Goal: Task Accomplishment & Management: Use online tool/utility

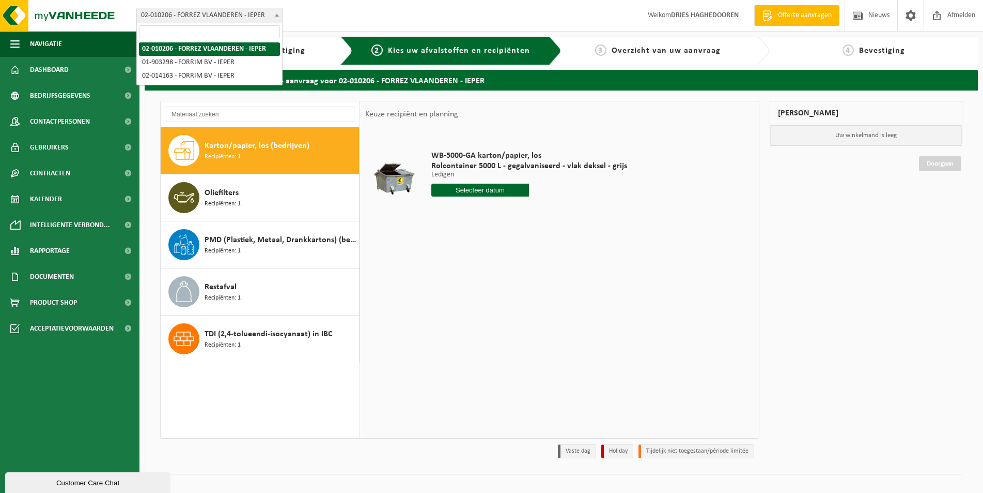
click at [250, 11] on span "02-010206 - FORREZ VLAANDEREN - IEPER" at bounding box center [209, 15] width 145 height 14
select select "30807"
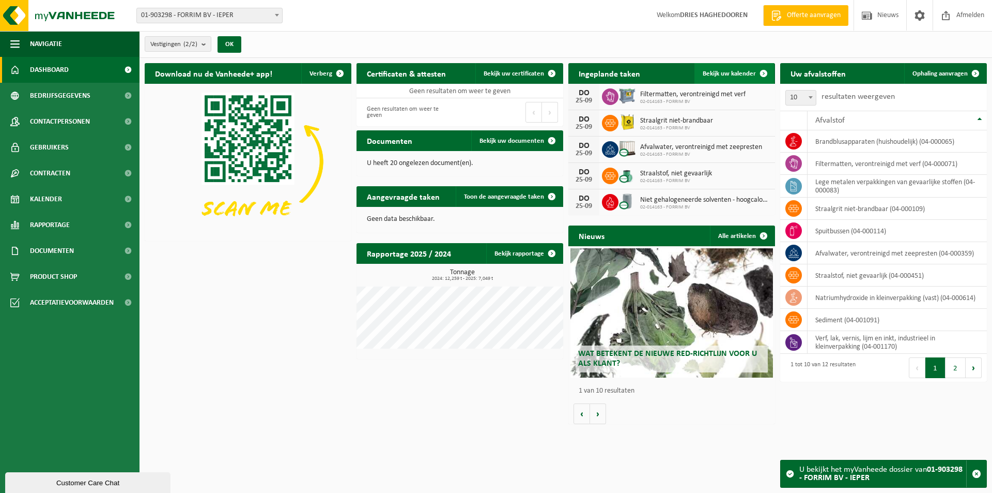
click at [731, 70] on span "Bekijk uw kalender" at bounding box center [729, 73] width 53 height 7
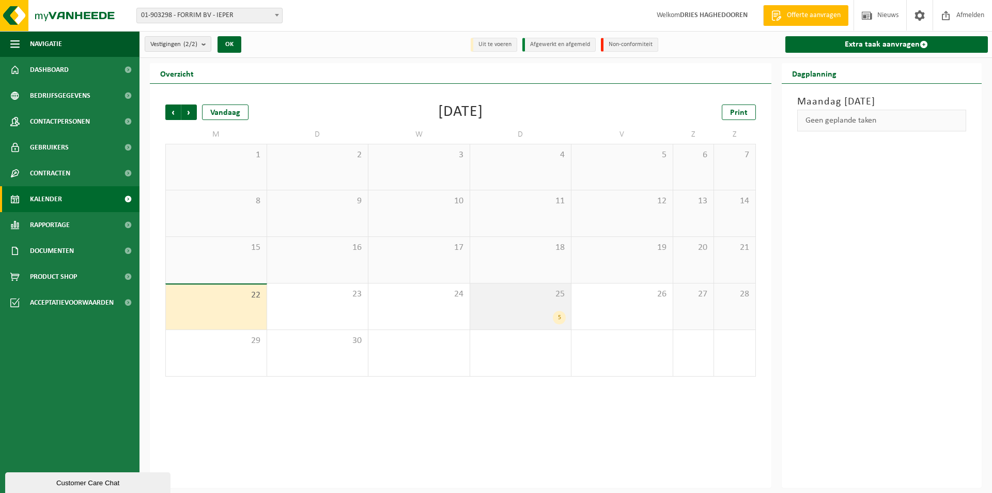
click at [535, 299] on span "25" at bounding box center [520, 293] width 91 height 11
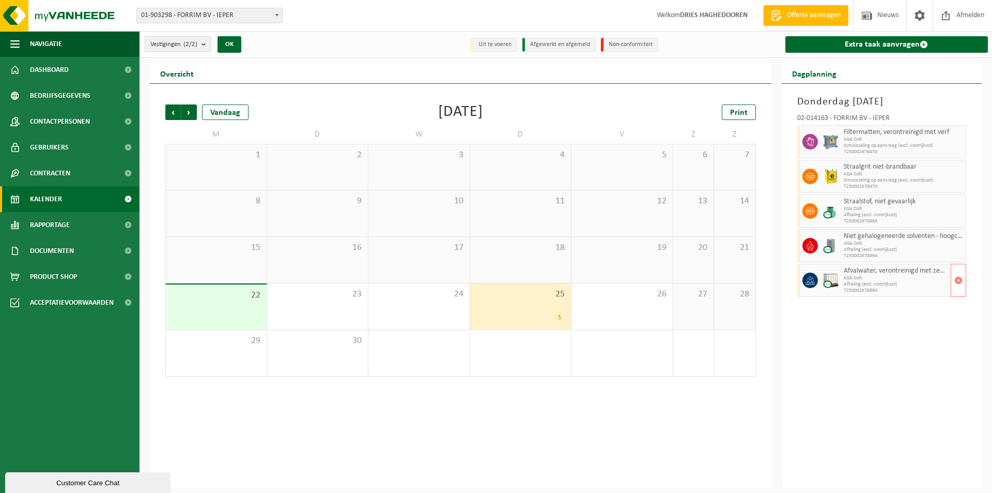
click at [888, 277] on span "KGA Colli" at bounding box center [896, 278] width 105 height 6
click at [890, 46] on link "Extra taak aanvragen" at bounding box center [887, 44] width 203 height 17
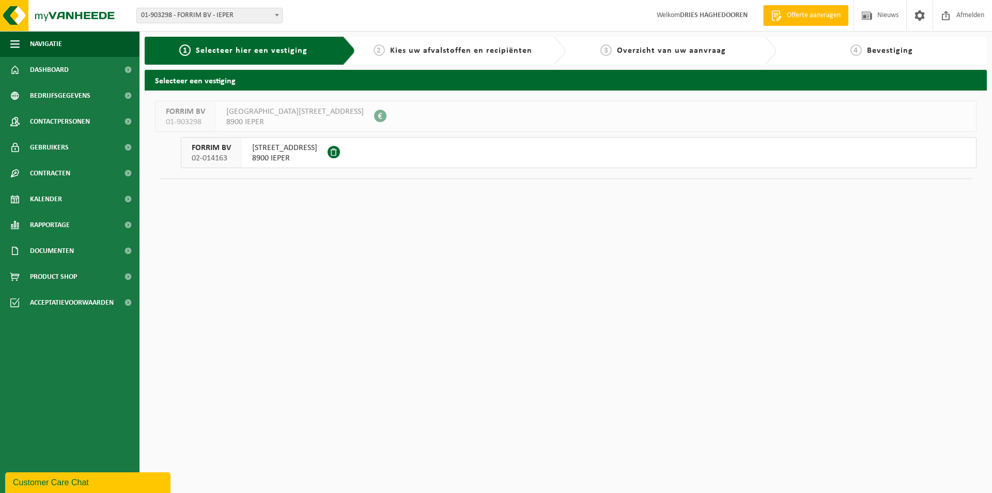
click at [253, 140] on div "ROZENDAALSTRAAT 20 8900 IEPER" at bounding box center [285, 152] width 86 height 30
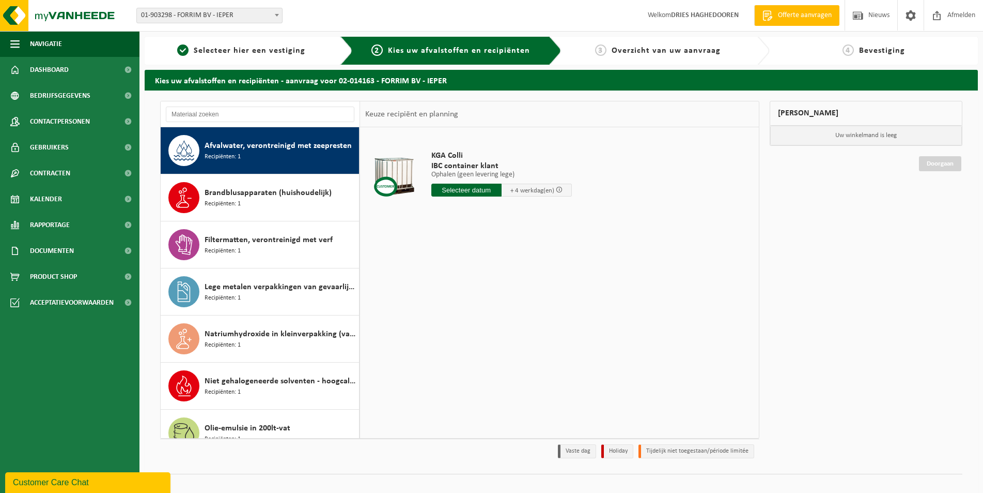
click at [483, 189] on input "text" at bounding box center [467, 189] width 70 height 13
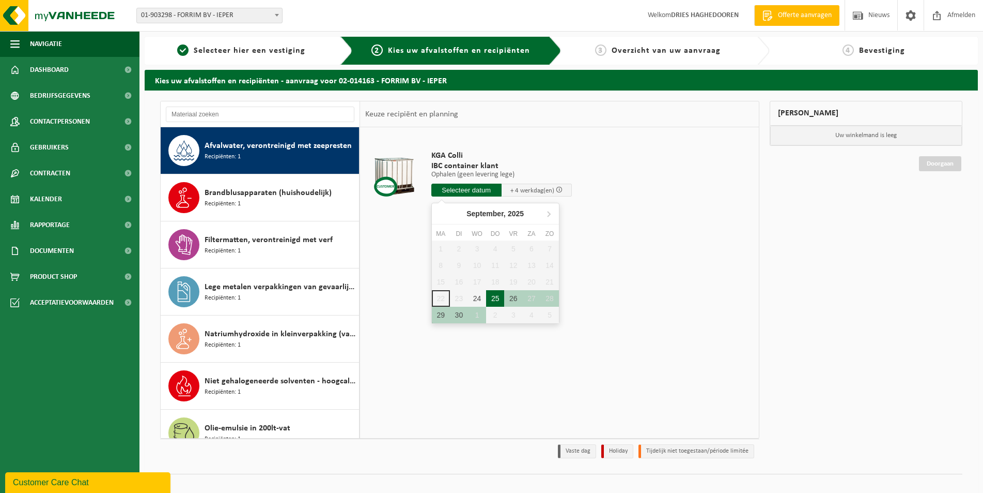
click at [496, 296] on div "25" at bounding box center [495, 298] width 18 height 17
type input "Van [DATE]"
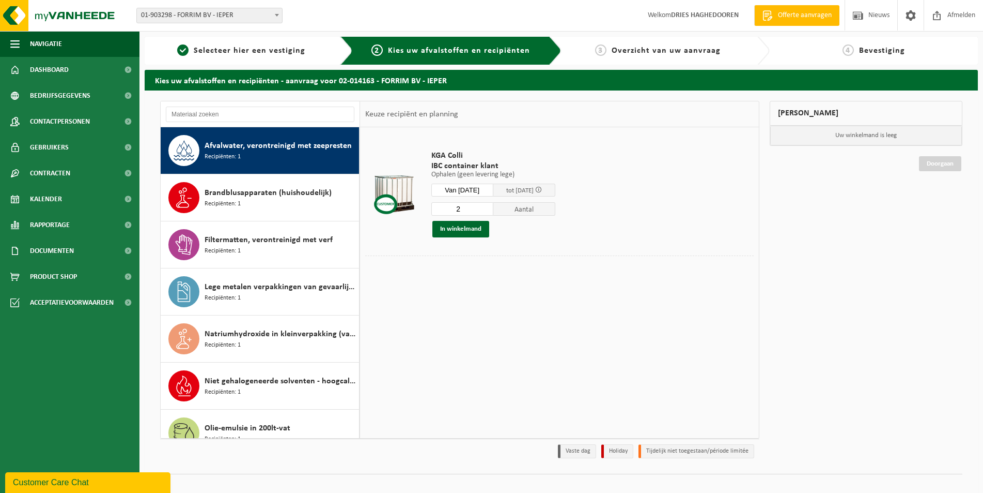
click at [494, 206] on input "2" at bounding box center [463, 208] width 62 height 13
type input "3"
click at [494, 206] on input "3" at bounding box center [463, 208] width 62 height 13
click at [463, 227] on button "In winkelmand" at bounding box center [461, 229] width 57 height 17
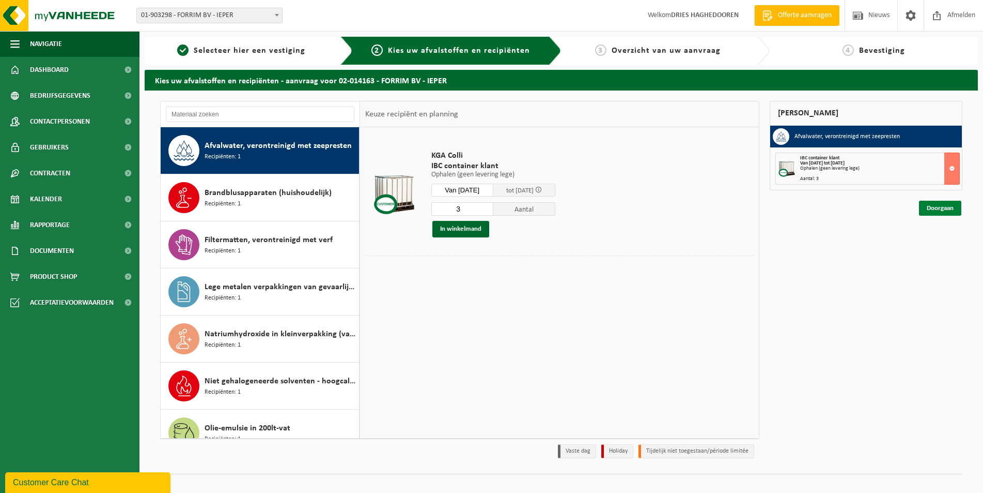
click at [939, 208] on link "Doorgaan" at bounding box center [940, 208] width 42 height 15
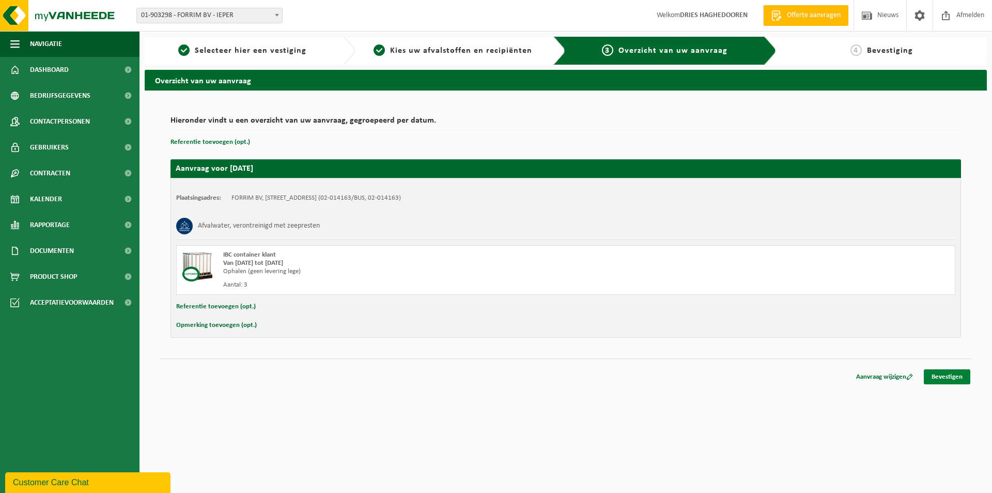
click at [946, 372] on link "Bevestigen" at bounding box center [947, 376] width 47 height 15
